Goal: Information Seeking & Learning: Check status

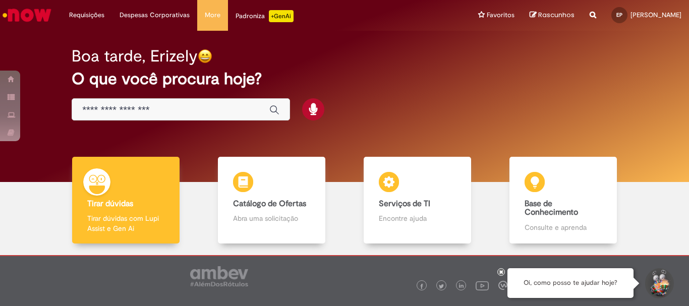
click at [596, 14] on icon "Search from all sources" at bounding box center [592, 9] width 7 height 18
click at [580, 19] on input "text" at bounding box center [572, 15] width 46 height 17
click at [438, 92] on div "Boa tarde, Erizely O que você procura hoje?" at bounding box center [344, 84] width 581 height 86
click at [403, 49] on div "Boa tarde, Erizely" at bounding box center [344, 56] width 545 height 18
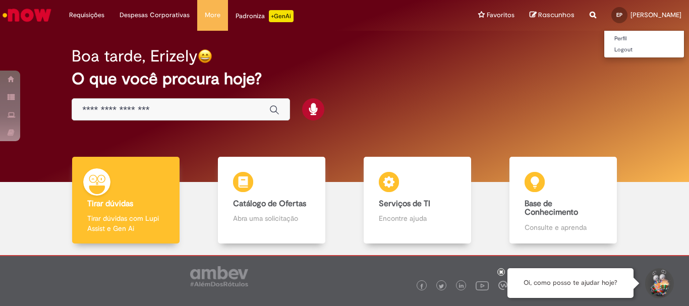
click at [646, 15] on span "[PERSON_NAME]" at bounding box center [655, 15] width 51 height 9
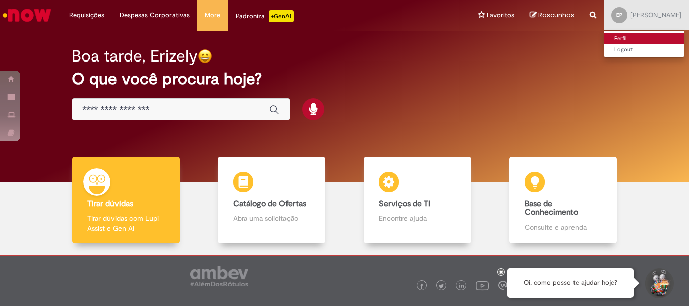
click at [633, 38] on link "Perfil" at bounding box center [644, 38] width 80 height 11
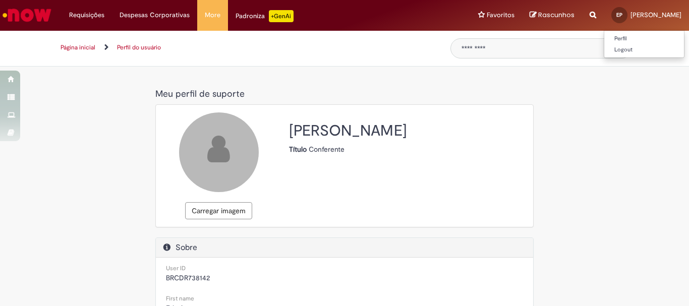
click at [648, 12] on span "[PERSON_NAME]" at bounding box center [655, 15] width 51 height 9
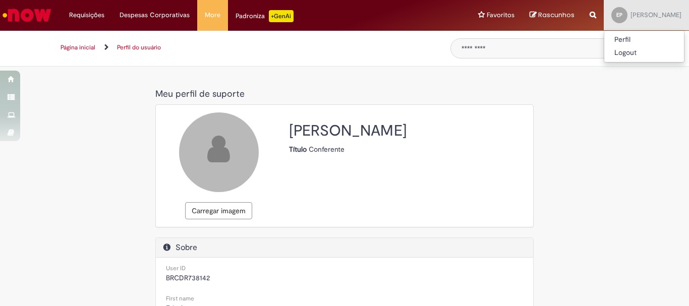
click at [330, 52] on ul "Página inicial Perfil do usuário" at bounding box center [246, 47] width 378 height 19
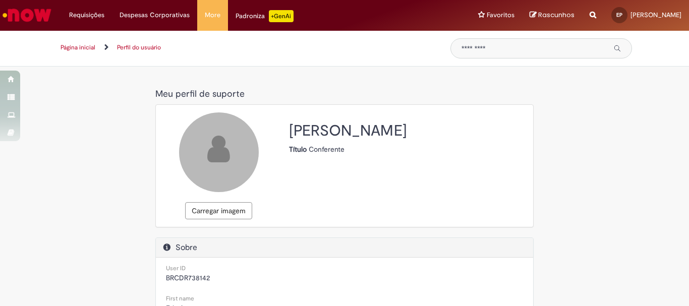
click at [75, 50] on link "Página inicial" at bounding box center [77, 47] width 35 height 8
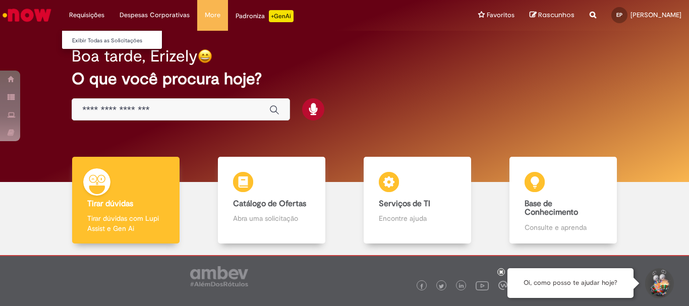
click at [89, 16] on li "Requisições Exibir Todas as Solicitações" at bounding box center [86, 15] width 50 height 30
click at [94, 43] on link "Exibir Todas as Solicitações" at bounding box center [117, 40] width 111 height 11
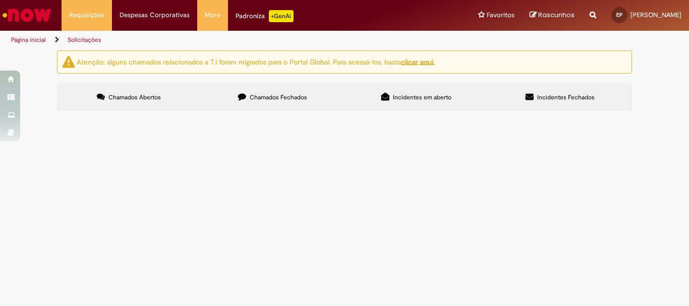
click at [0, 0] on input "Pesquisar" at bounding box center [0, 0] width 0 height 0
type input "**********"
click at [0, 0] on button "Pesquisar" at bounding box center [0, 0] width 0 height 0
click at [624, 92] on label "Incidentes Fechados" at bounding box center [560, 97] width 144 height 27
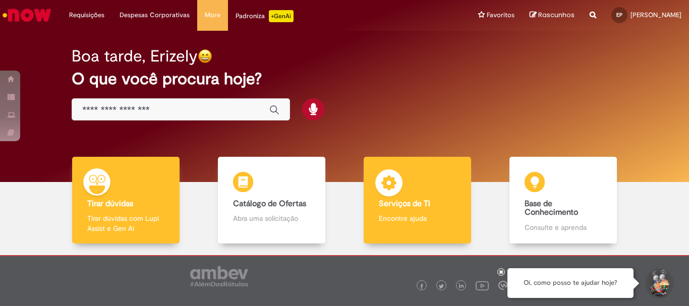
click at [402, 205] on b "Serviços de TI" at bounding box center [404, 204] width 51 height 10
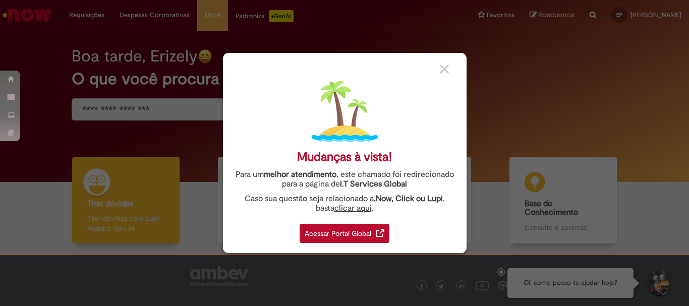
click at [327, 243] on div "Mudanças à vista! Para um melhor atendimento , este chamado foi redirecionado p…" at bounding box center [344, 153] width 243 height 200
click at [320, 234] on div "Acessar Portal Global" at bounding box center [344, 233] width 90 height 19
